Goal: Manage account settings

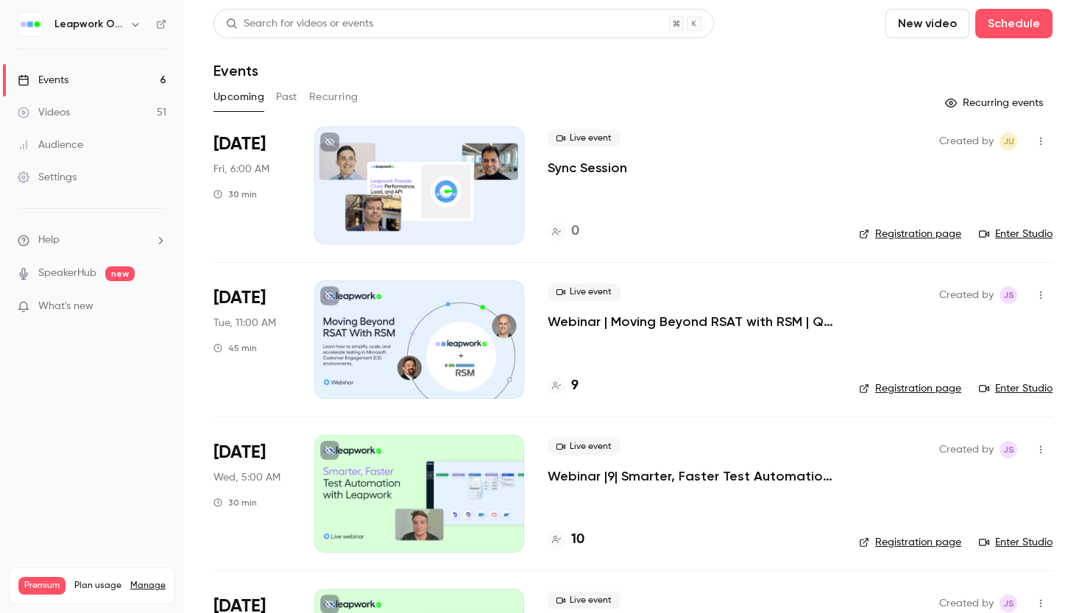
click at [428, 147] on div at bounding box center [419, 186] width 210 height 118
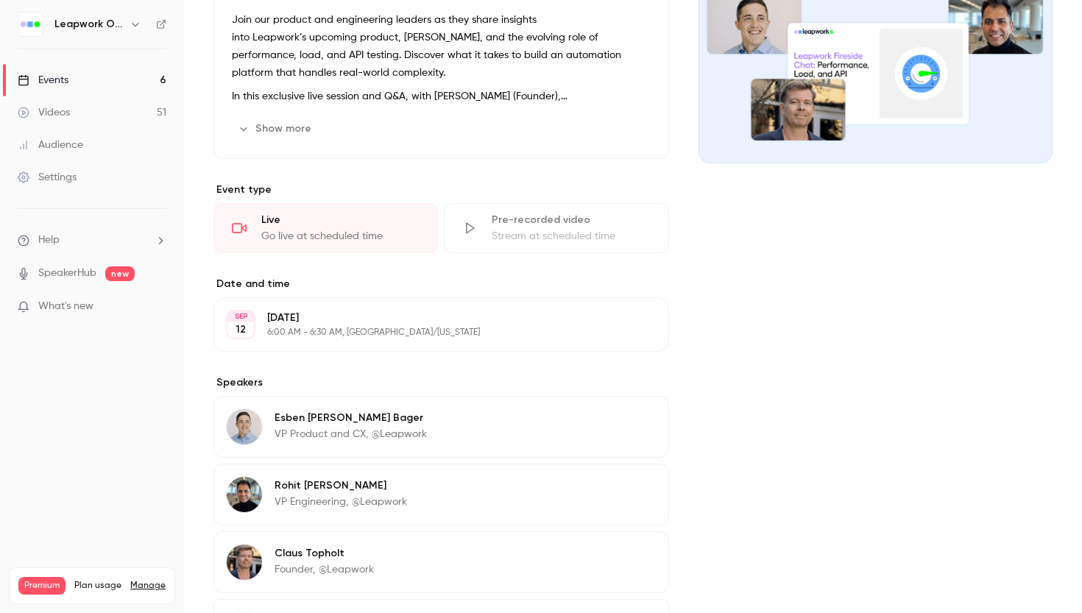
scroll to position [325, 0]
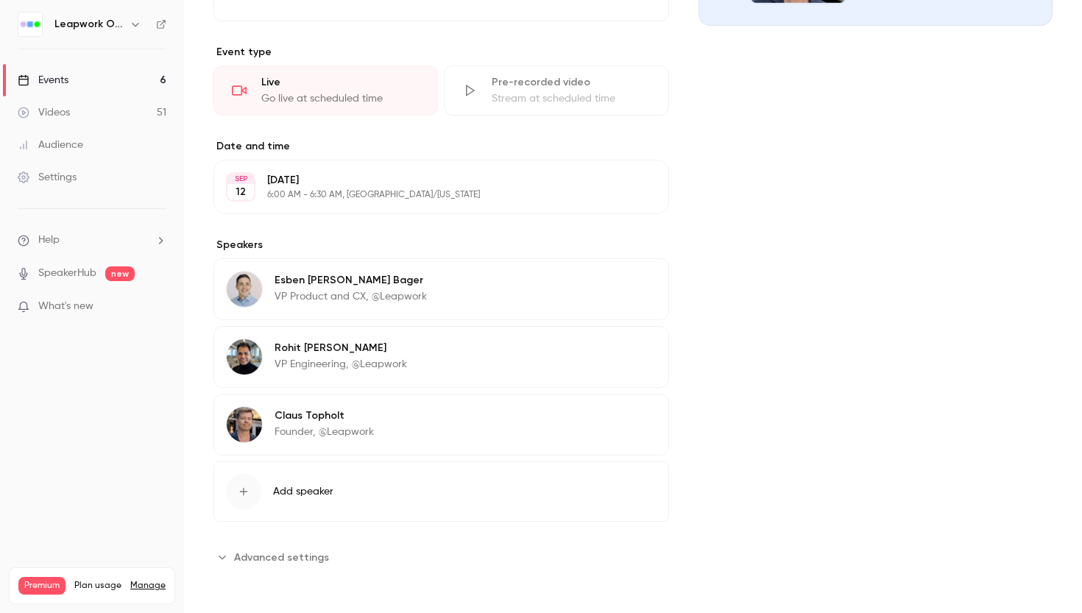
click at [632, 350] on button "Edit" at bounding box center [630, 350] width 54 height 24
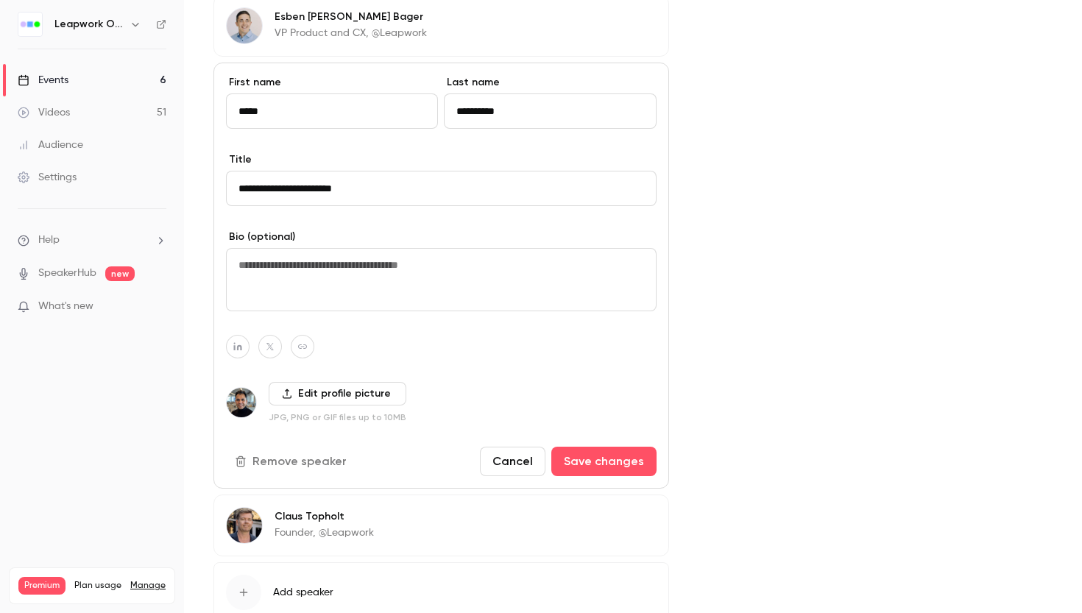
scroll to position [689, 0]
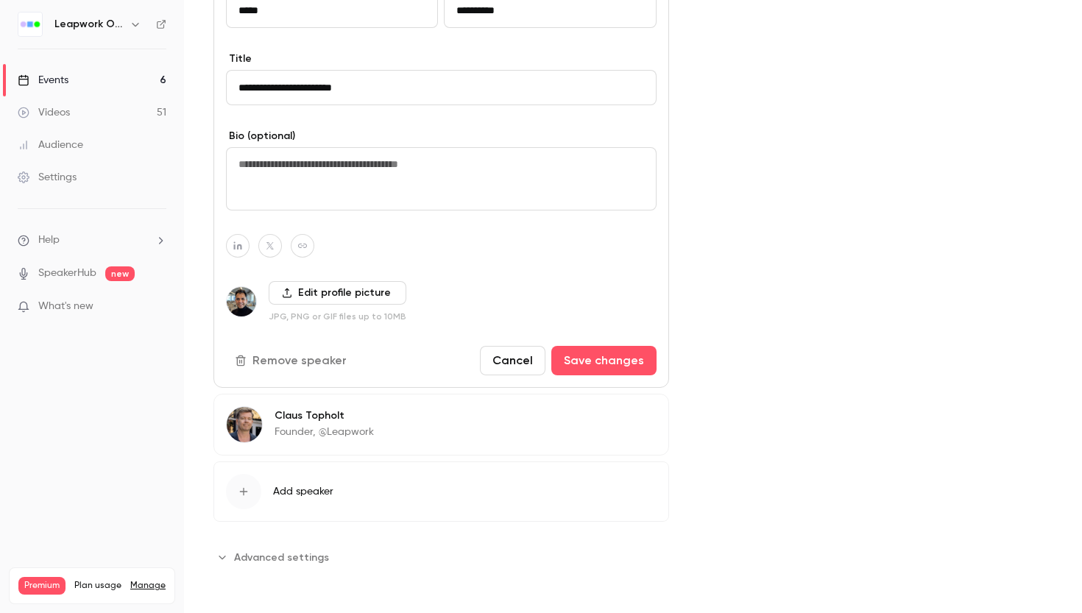
click at [356, 295] on label "Edit profile picture" at bounding box center [338, 293] width 138 height 24
click at [0, 0] on input "Edit profile picture" at bounding box center [0, 0] width 0 height 0
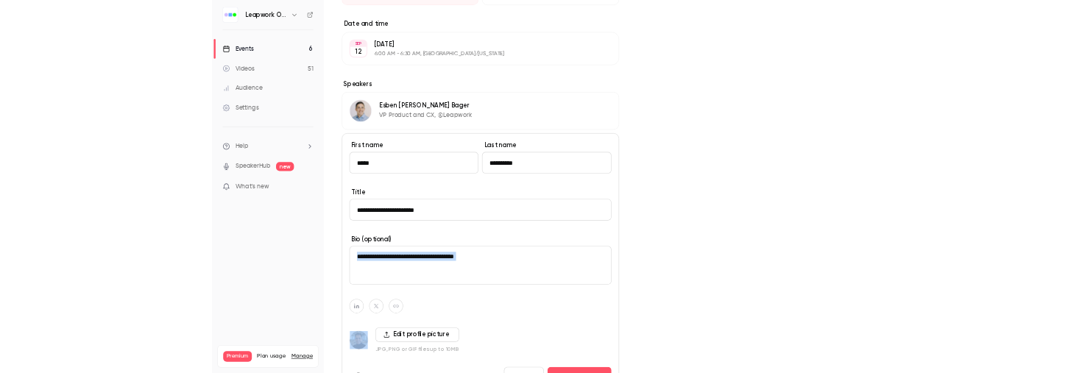
scroll to position [419, 0]
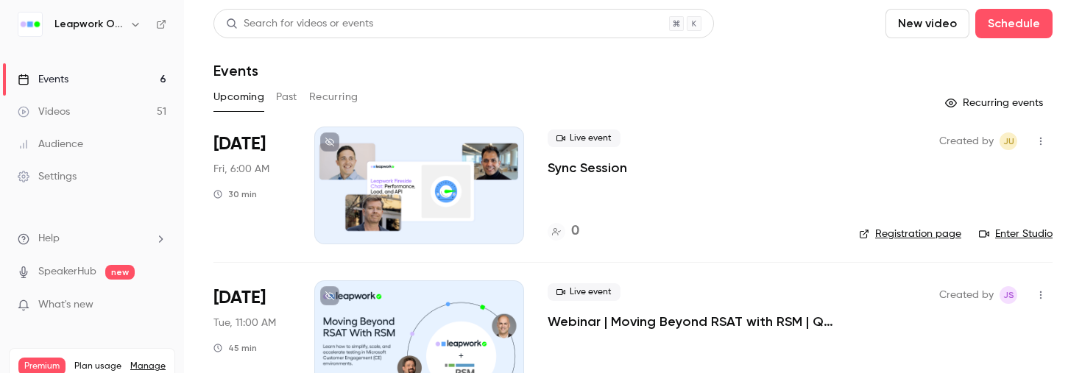
click at [421, 154] on div at bounding box center [419, 186] width 210 height 118
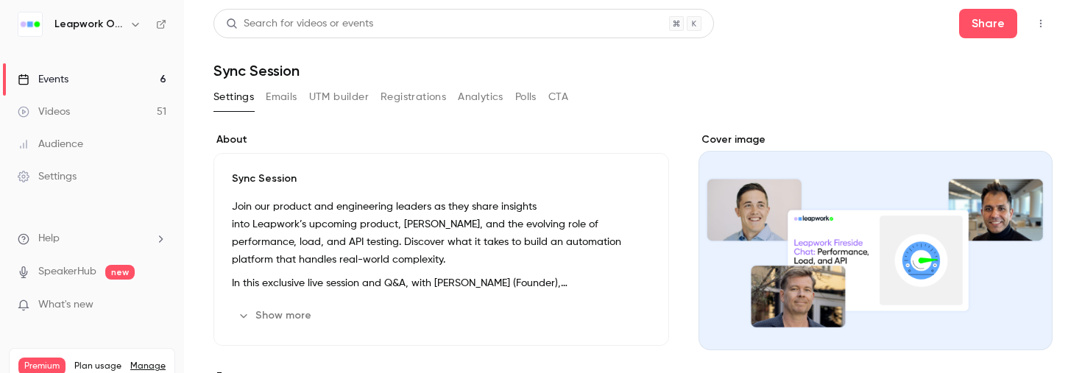
click at [1043, 24] on icon "button" at bounding box center [1041, 23] width 12 height 10
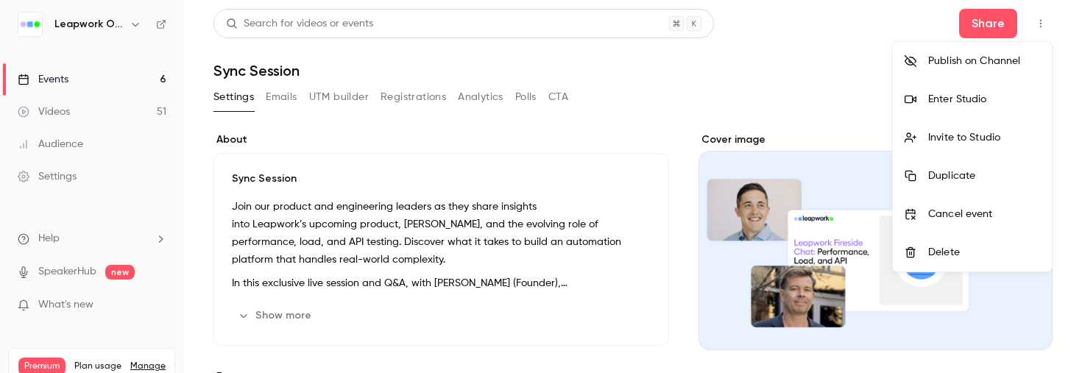
click at [965, 99] on div "Enter Studio" at bounding box center [984, 99] width 112 height 15
